Goal: Information Seeking & Learning: Learn about a topic

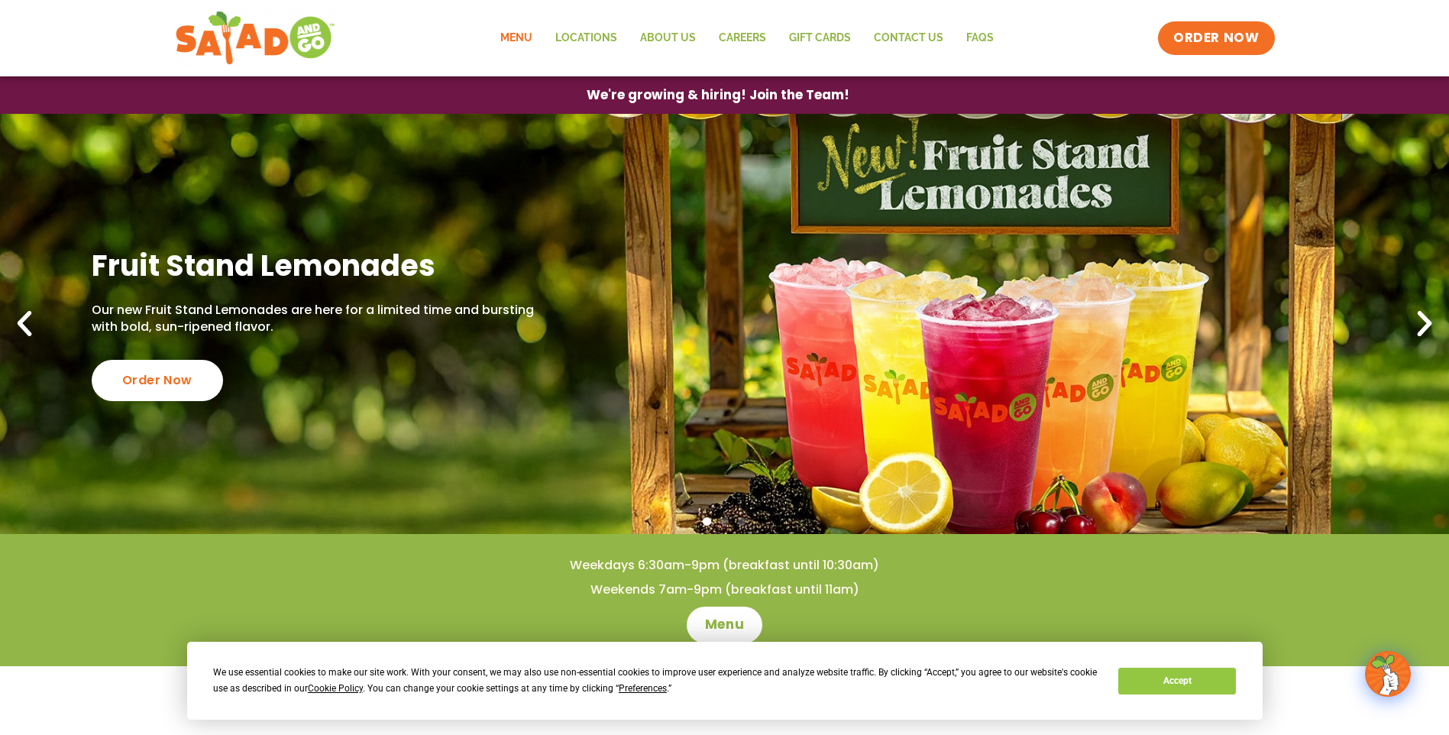
click at [519, 35] on link "Menu" at bounding box center [516, 38] width 55 height 35
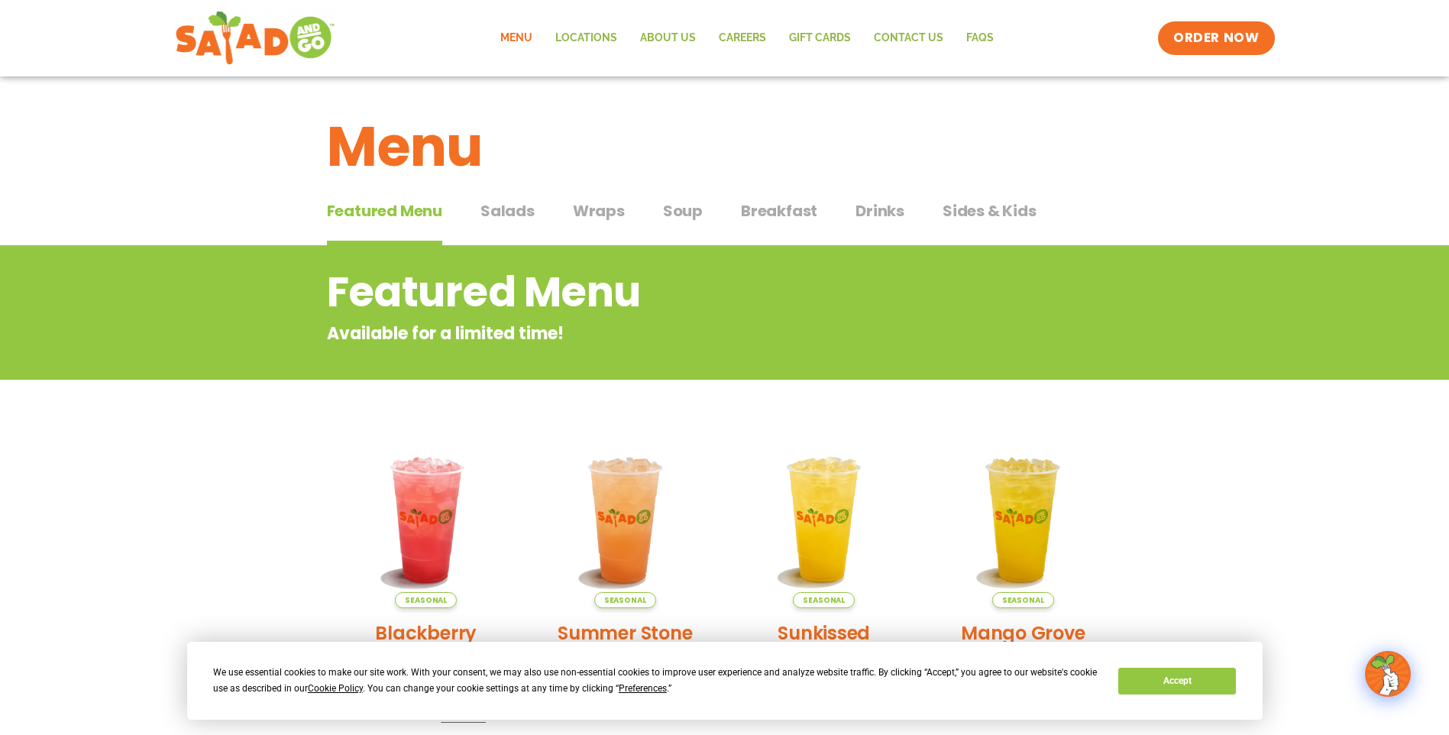
click at [765, 212] on span "Breakfast" at bounding box center [779, 210] width 76 height 23
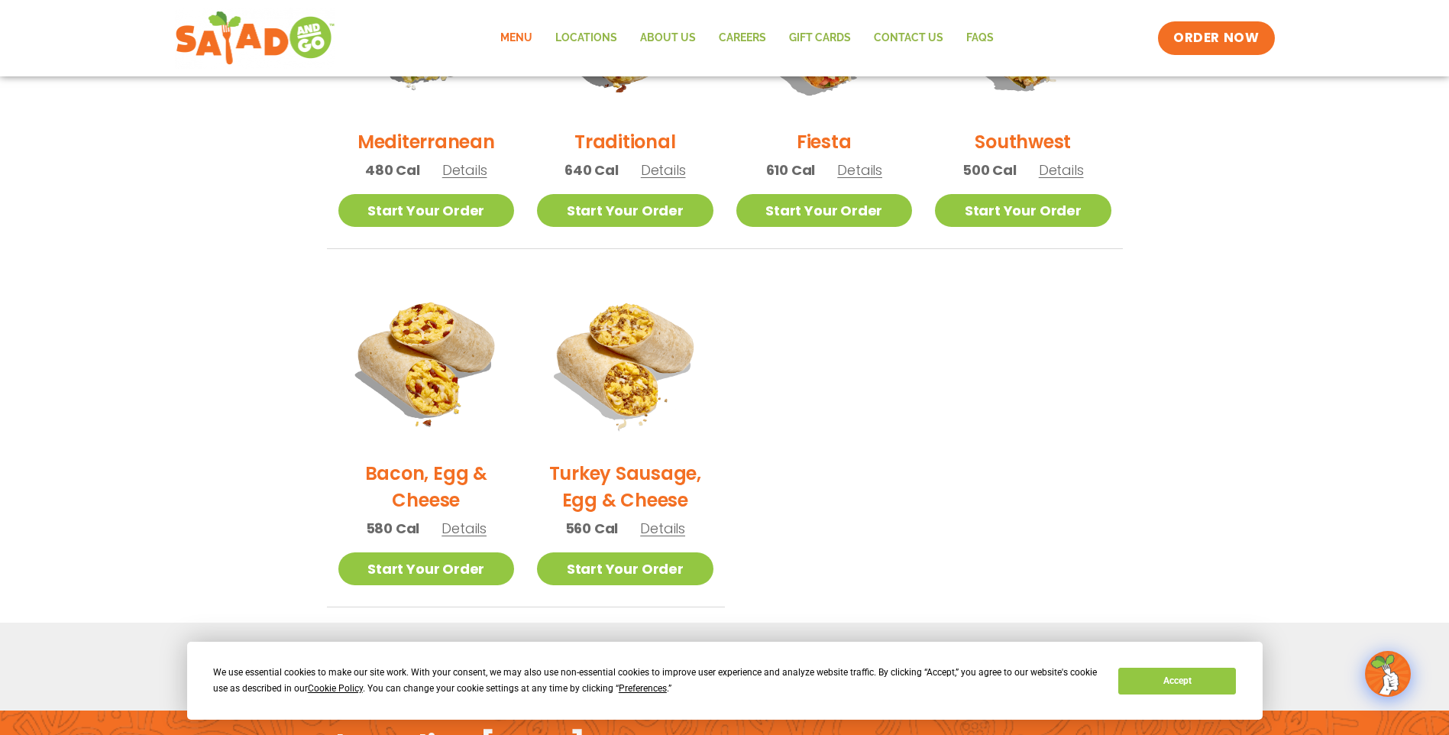
scroll to position [598, 0]
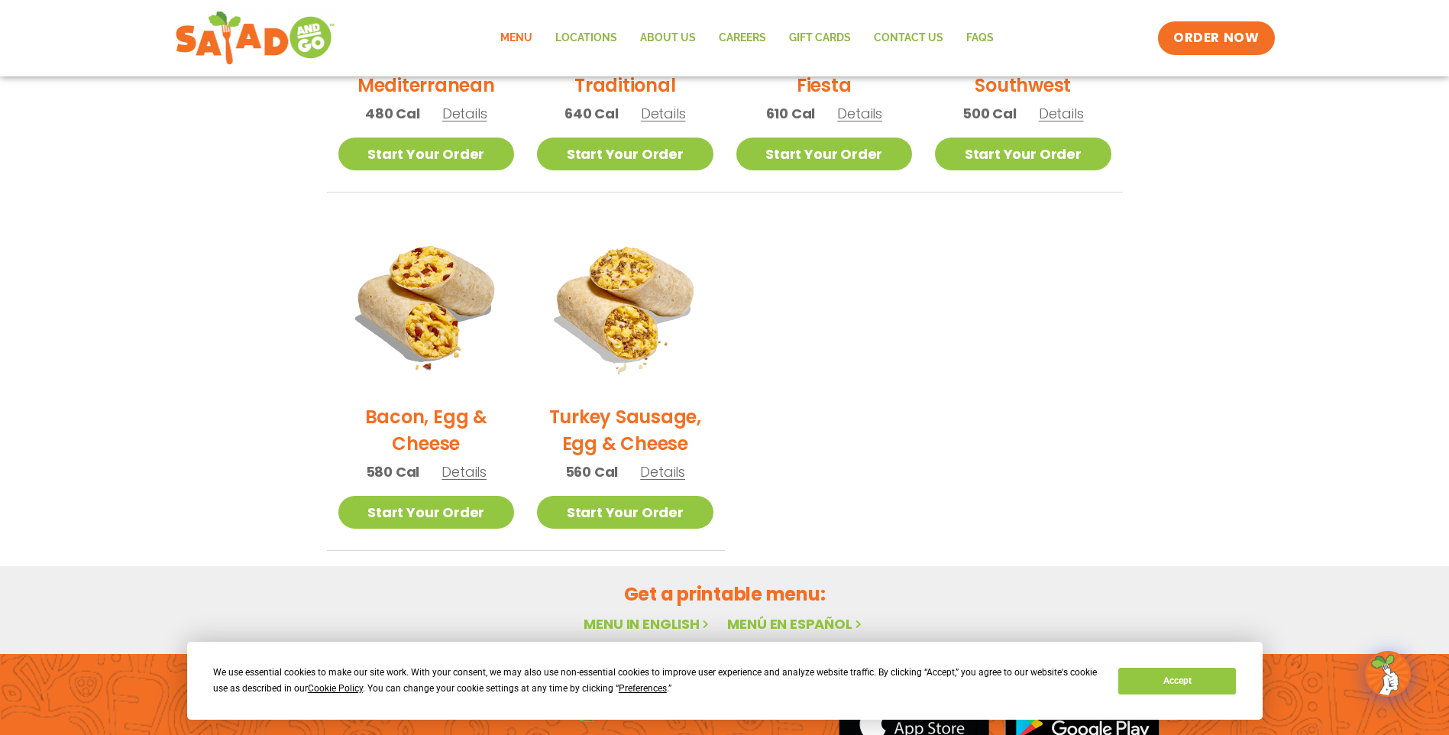
click at [652, 417] on h2 "Turkey Sausage, Egg & Cheese" at bounding box center [625, 429] width 176 height 53
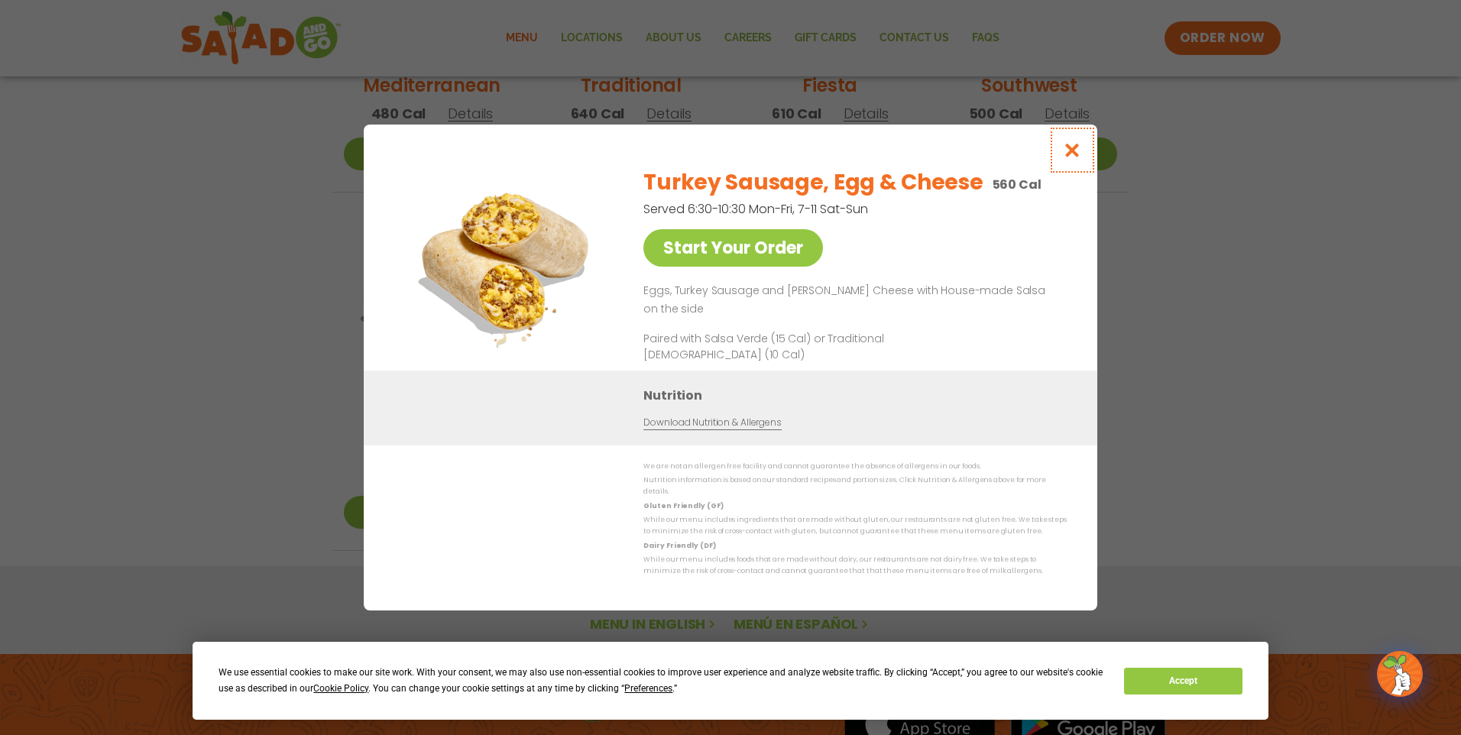
click at [1072, 156] on icon "Close modal" at bounding box center [1072, 150] width 19 height 16
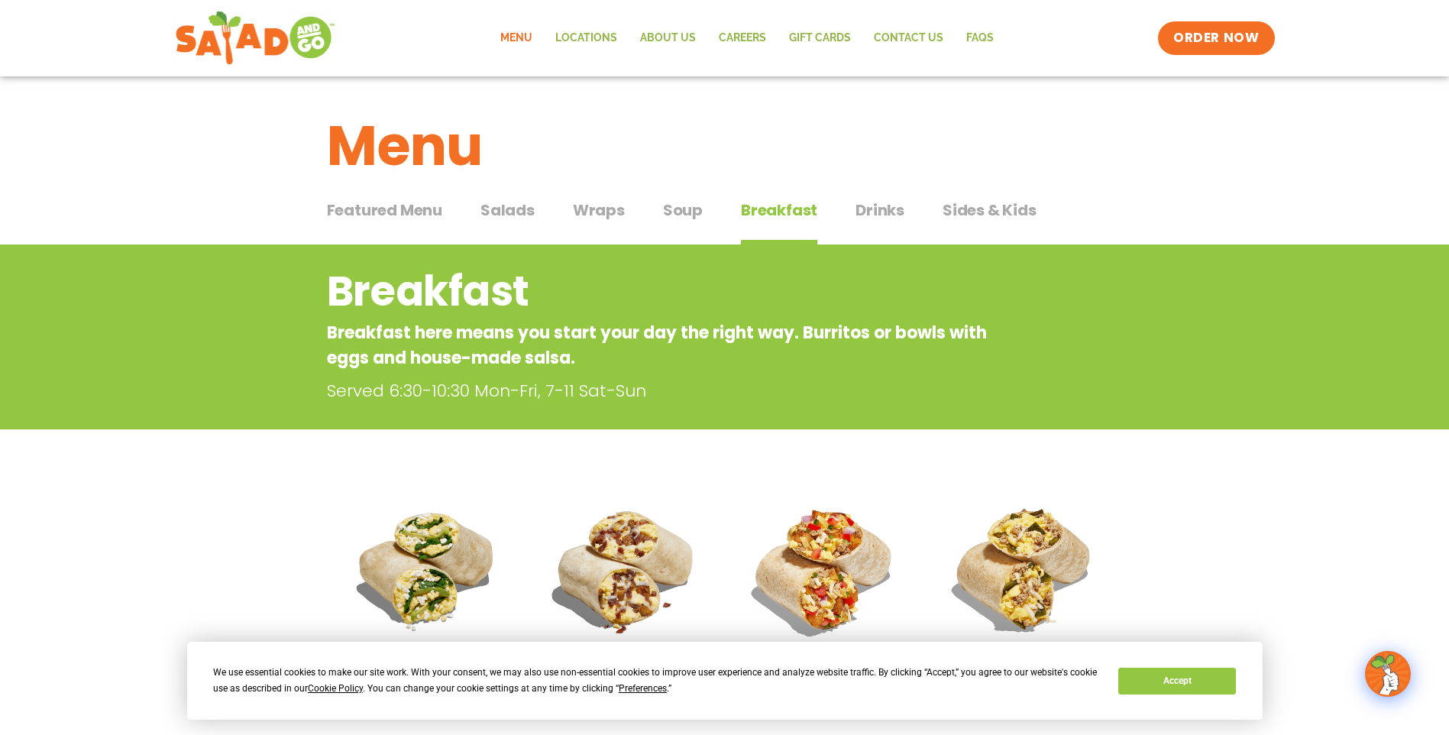
scroll to position [0, 0]
click at [419, 212] on span "Featured Menu" at bounding box center [384, 210] width 115 height 23
